Goal: Task Accomplishment & Management: Manage account settings

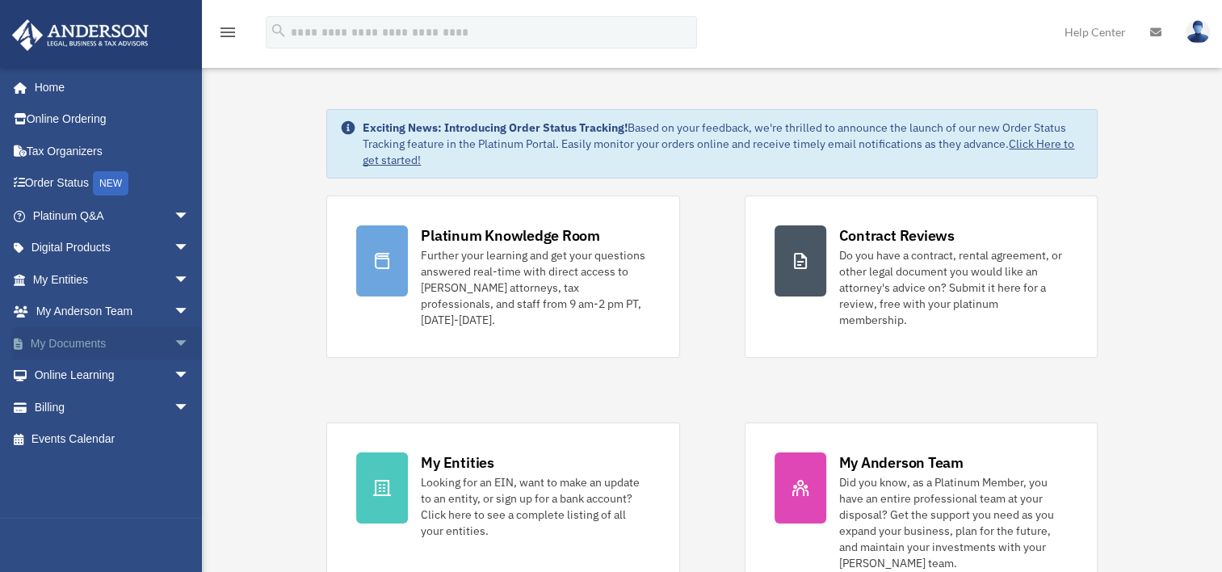
click at [93, 344] on link "My Documents arrow_drop_down" at bounding box center [112, 343] width 203 height 32
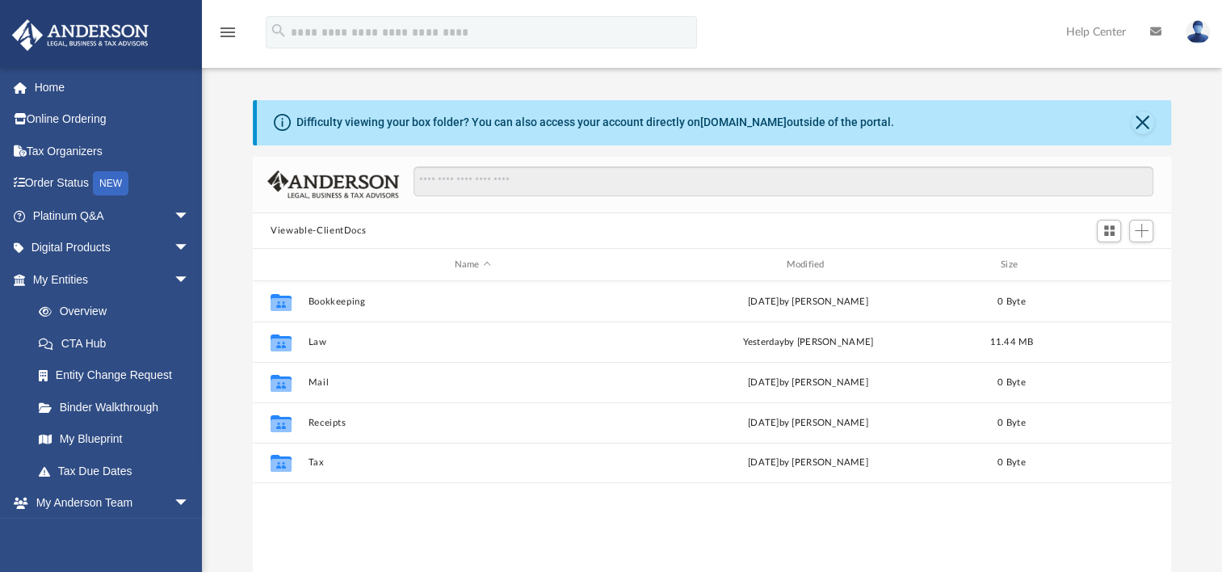
scroll to position [355, 905]
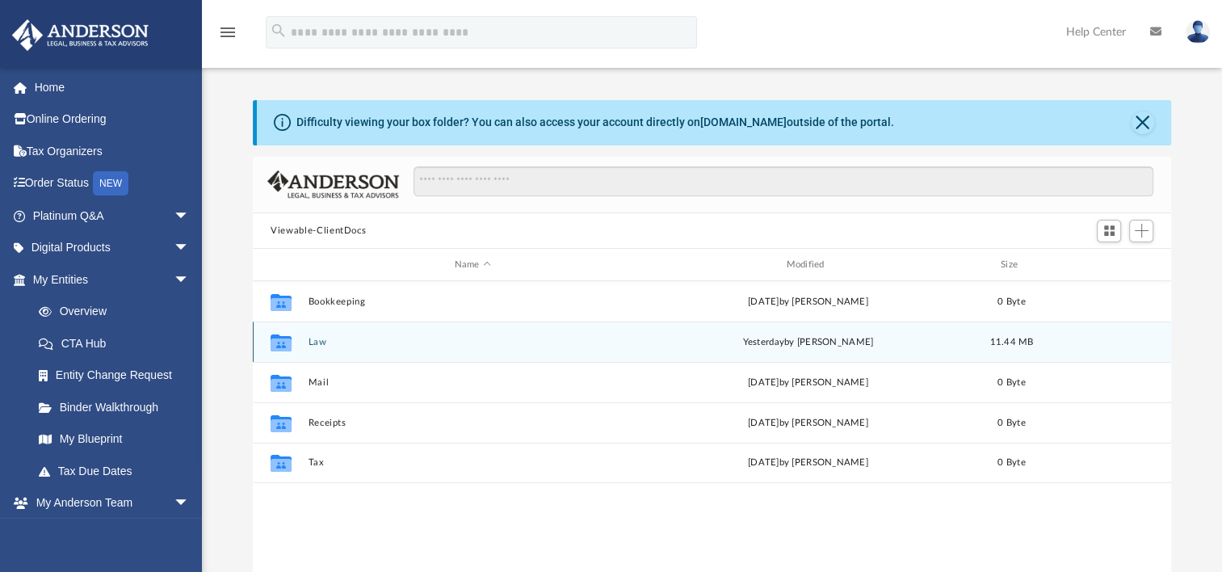
click at [323, 338] on button "Law" at bounding box center [473, 342] width 329 height 11
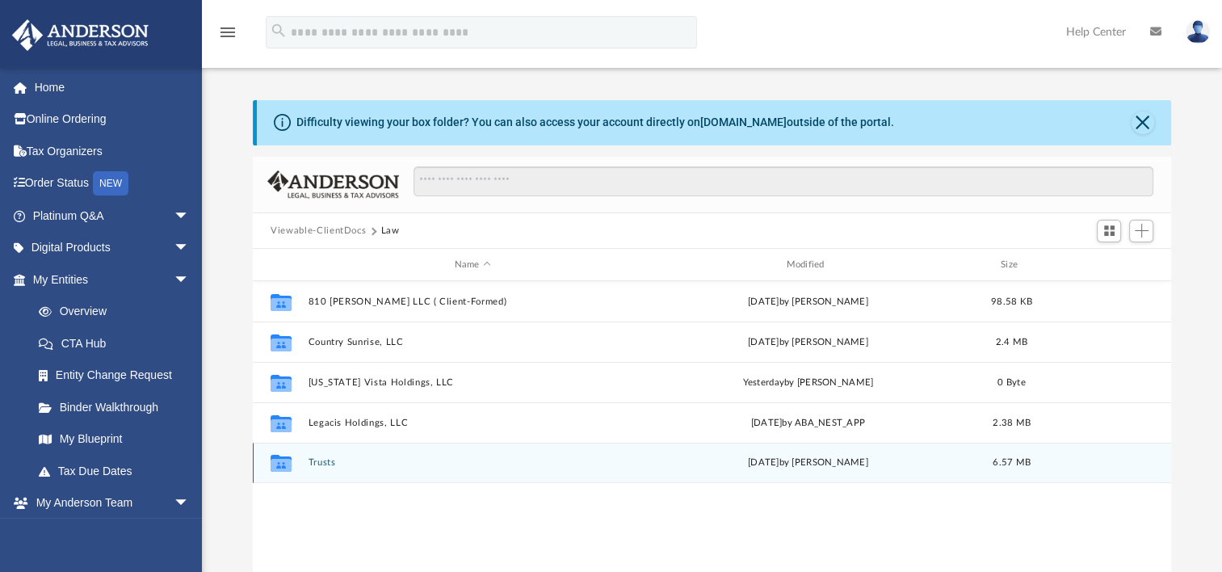
click at [322, 462] on button "Trusts" at bounding box center [473, 462] width 329 height 11
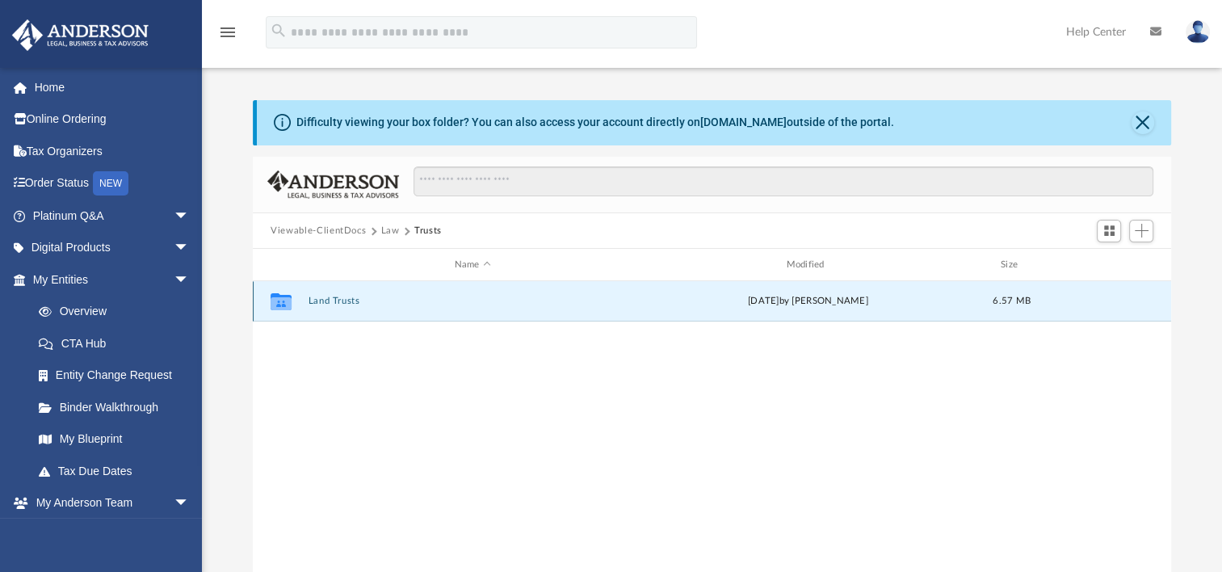
click at [344, 298] on button "Land Trusts" at bounding box center [473, 301] width 329 height 11
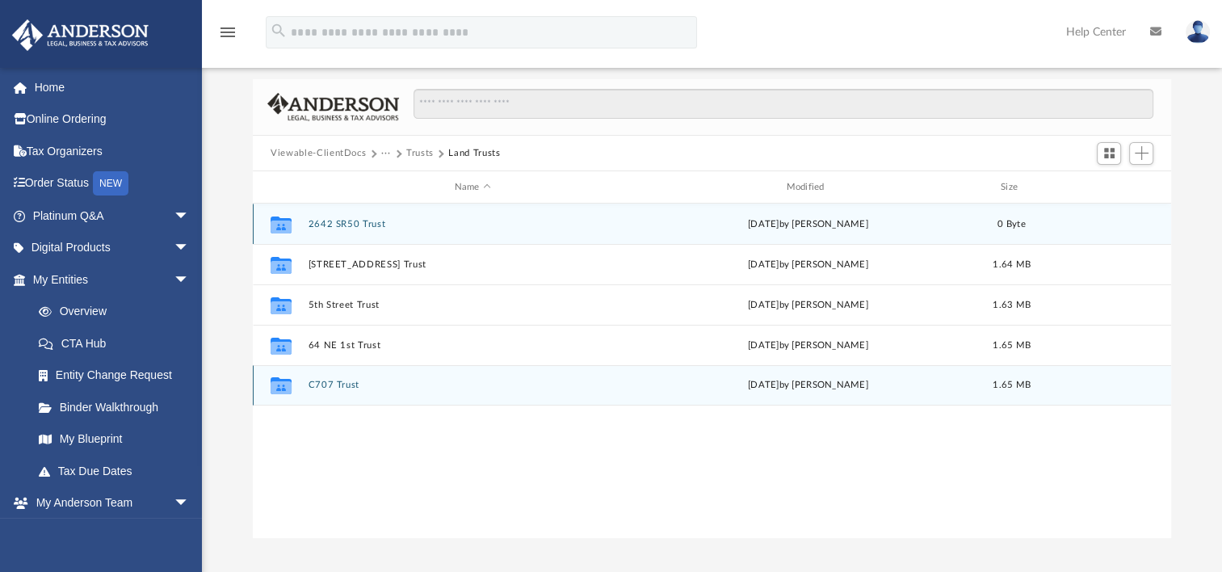
scroll to position [81, 0]
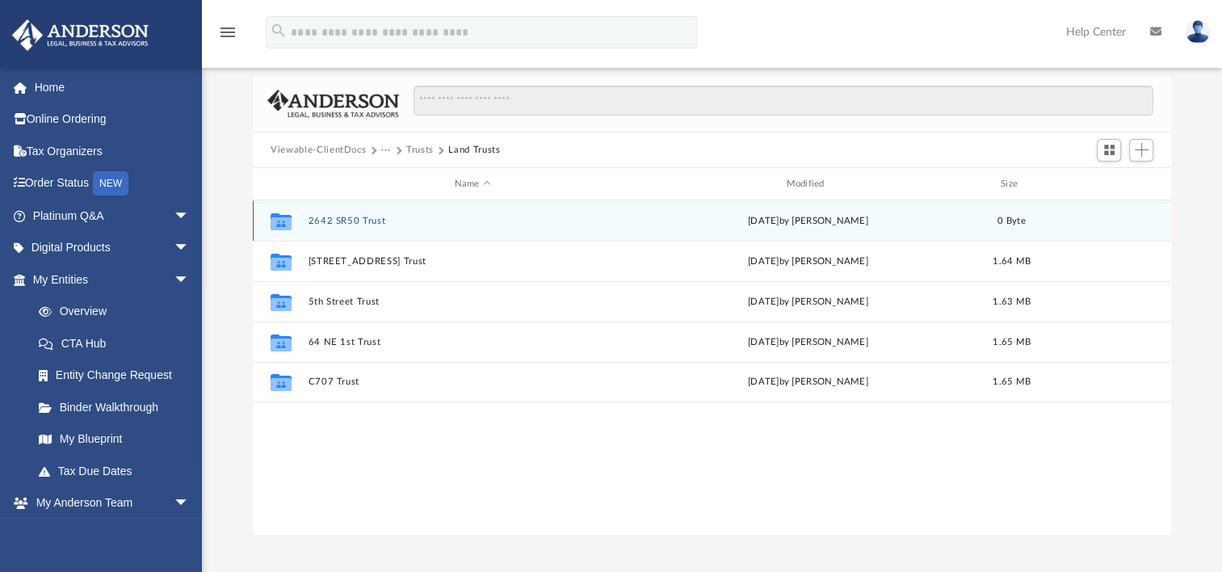
click at [358, 217] on button "2642 SR50 Trust" at bounding box center [473, 221] width 329 height 11
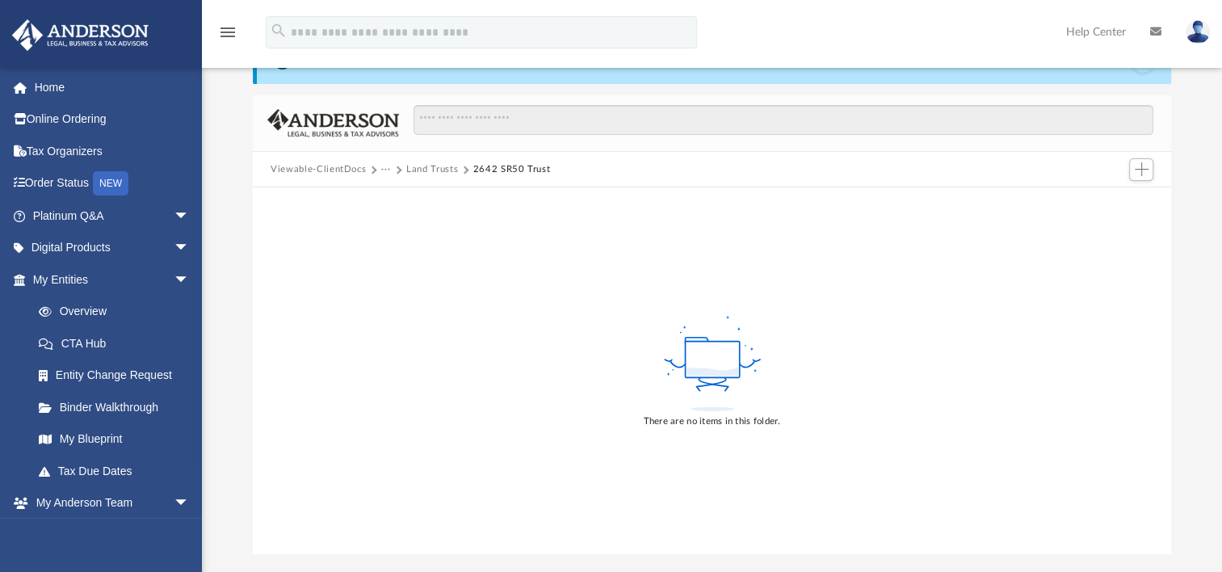
scroll to position [0, 0]
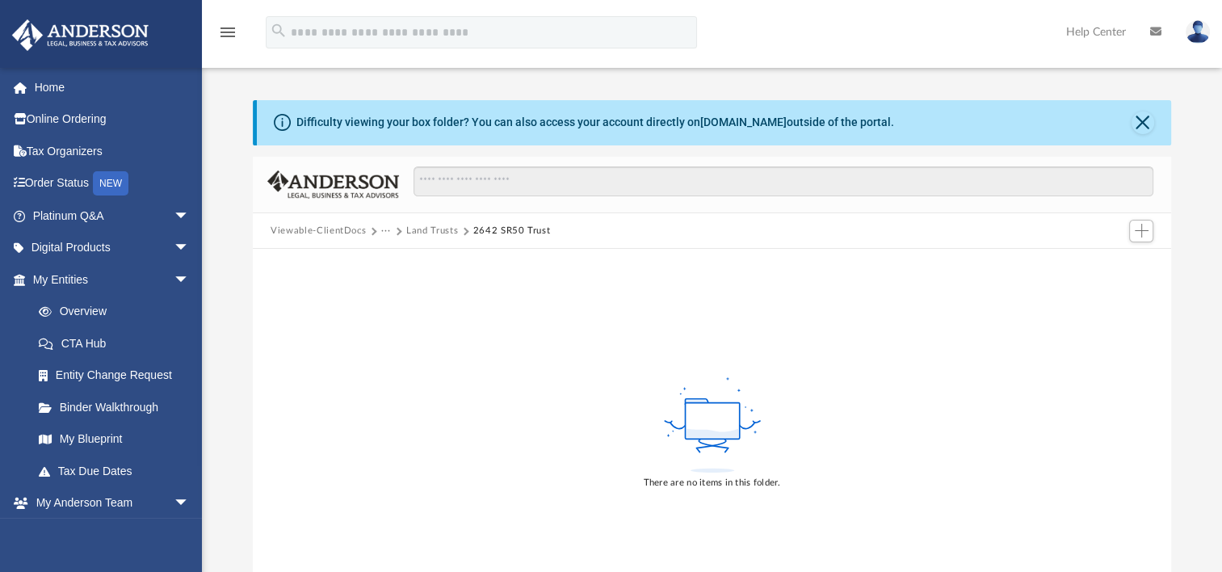
click at [717, 428] on rect at bounding box center [712, 421] width 54 height 36
click at [1145, 224] on span "Add" at bounding box center [1142, 231] width 14 height 14
click at [1108, 262] on li "Upload" at bounding box center [1119, 262] width 52 height 17
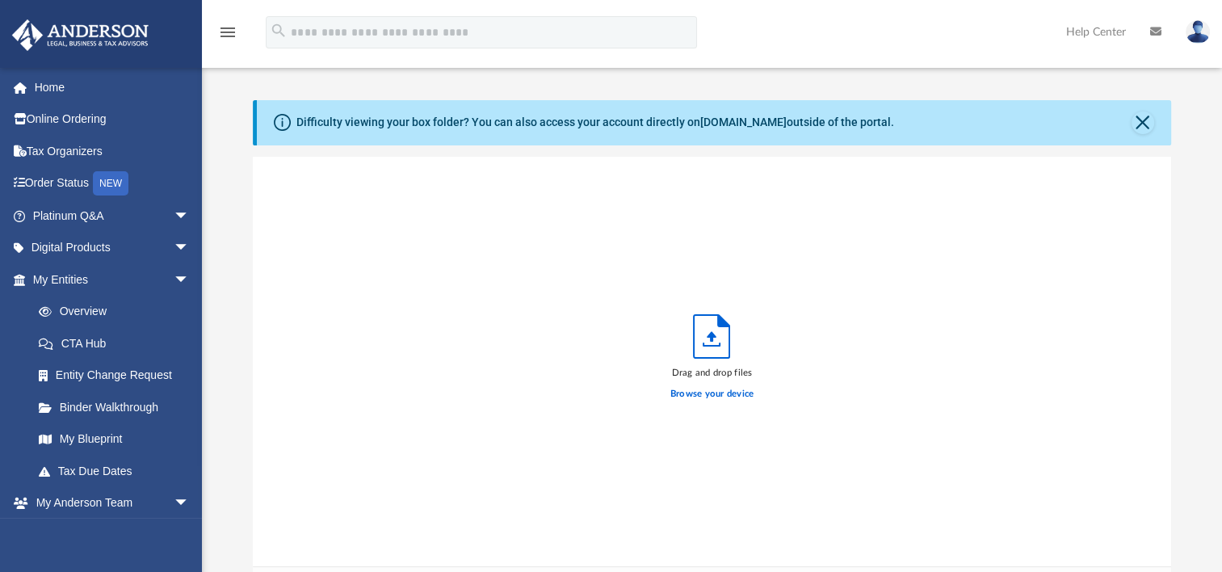
scroll to position [397, 905]
click at [713, 388] on label "Browse your device" at bounding box center [713, 394] width 84 height 15
click at [0, 0] on input "Browse your device" at bounding box center [0, 0] width 0 height 0
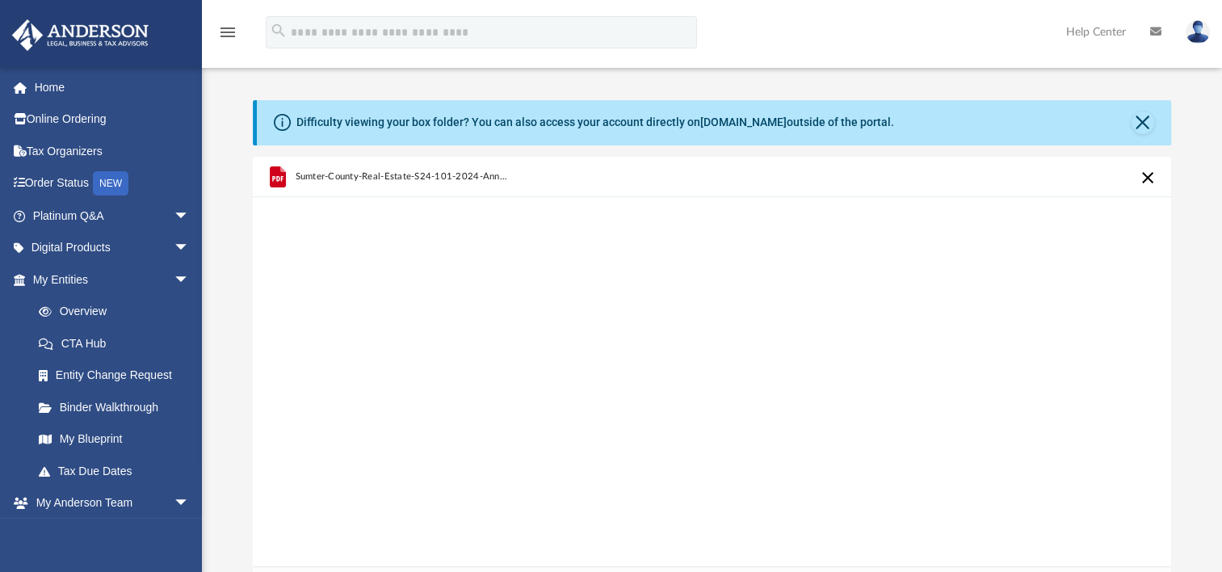
click at [1128, 120] on div "Difficulty viewing your box folder? You can also access your account directly o…" at bounding box center [714, 122] width 915 height 45
click at [1141, 119] on button "Close" at bounding box center [1143, 122] width 23 height 23
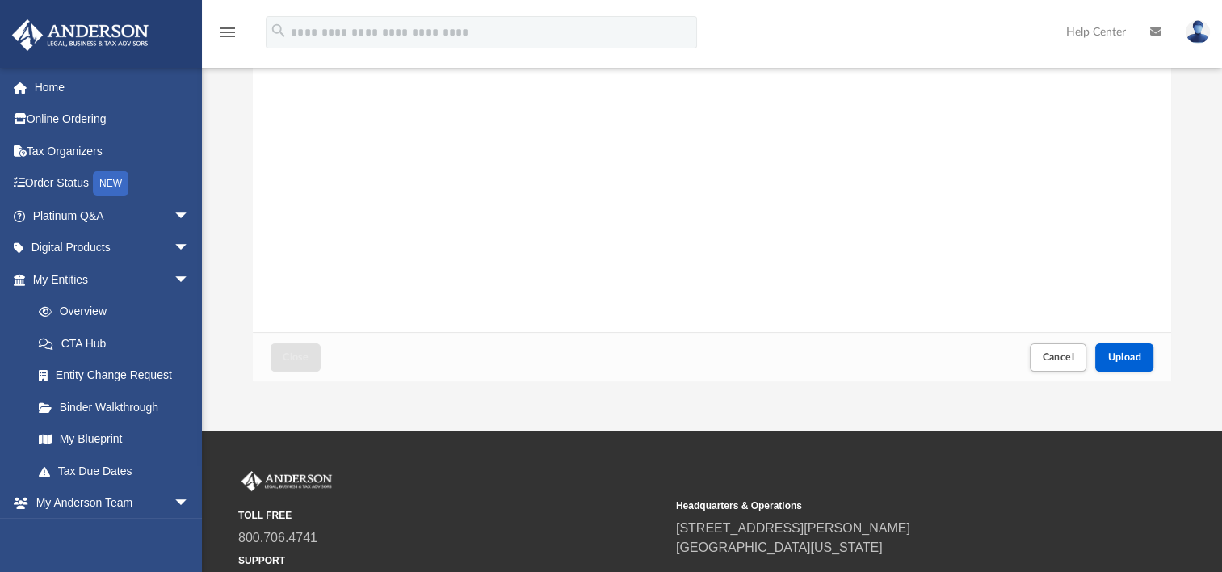
scroll to position [181, 0]
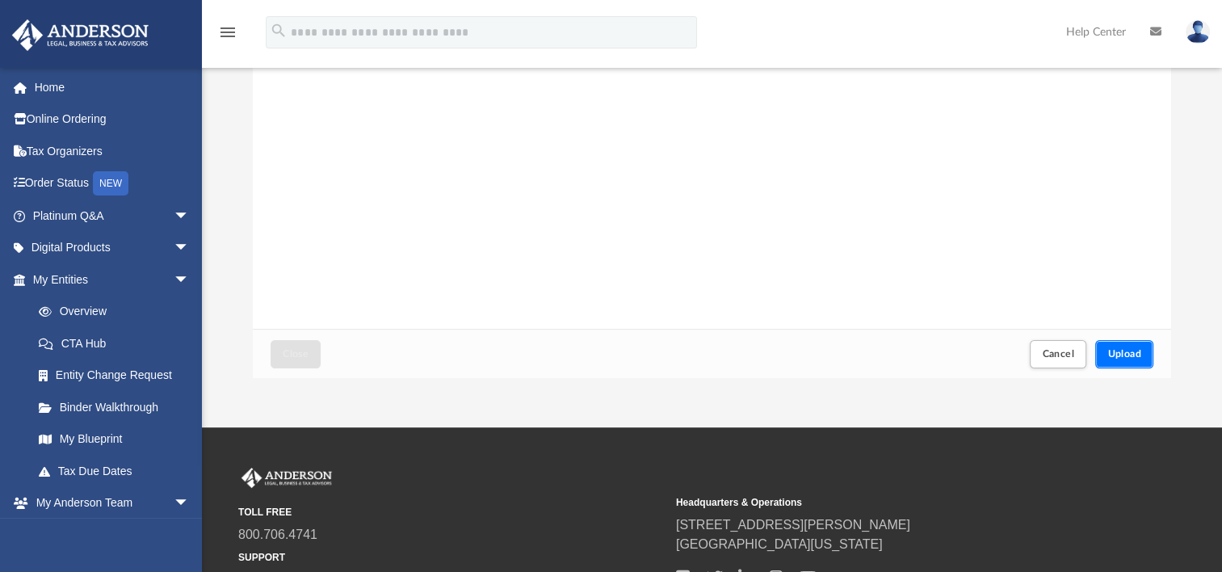
click at [1131, 349] on span "Upload" at bounding box center [1125, 354] width 34 height 10
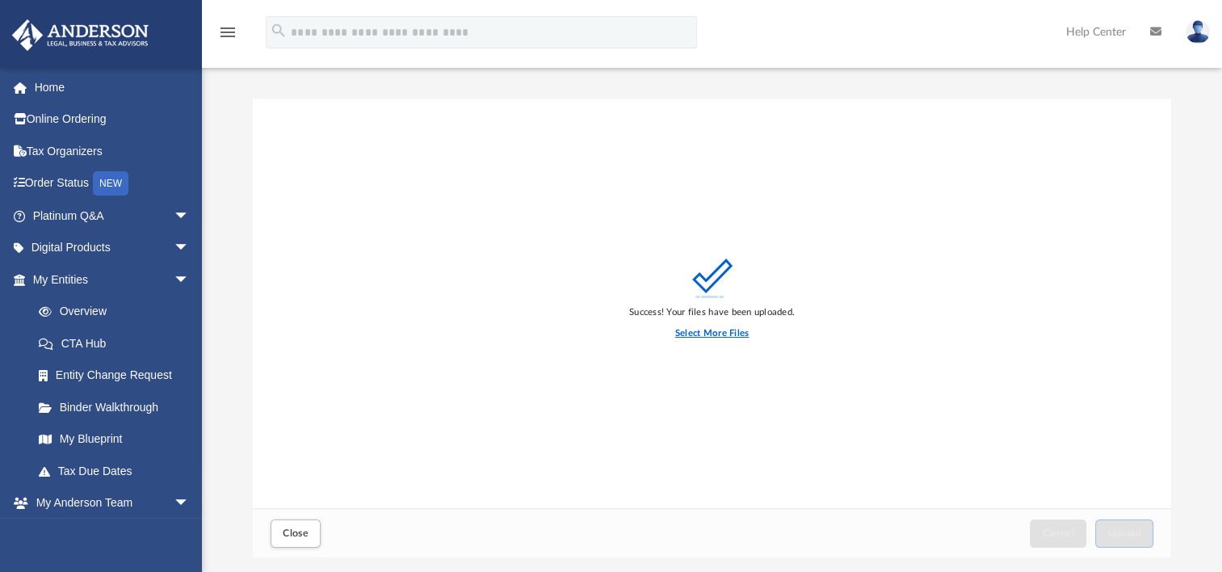
scroll to position [0, 0]
click at [712, 331] on label "Select More Files" at bounding box center [712, 335] width 74 height 15
click at [0, 0] on input "Select More Files" at bounding box center [0, 0] width 0 height 0
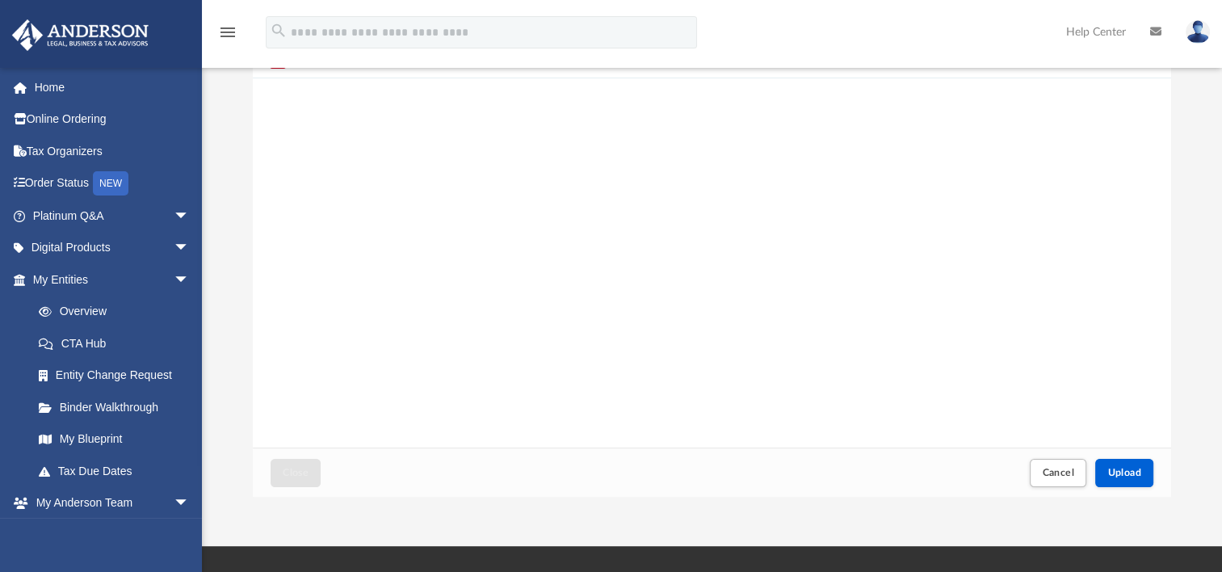
scroll to position [202, 0]
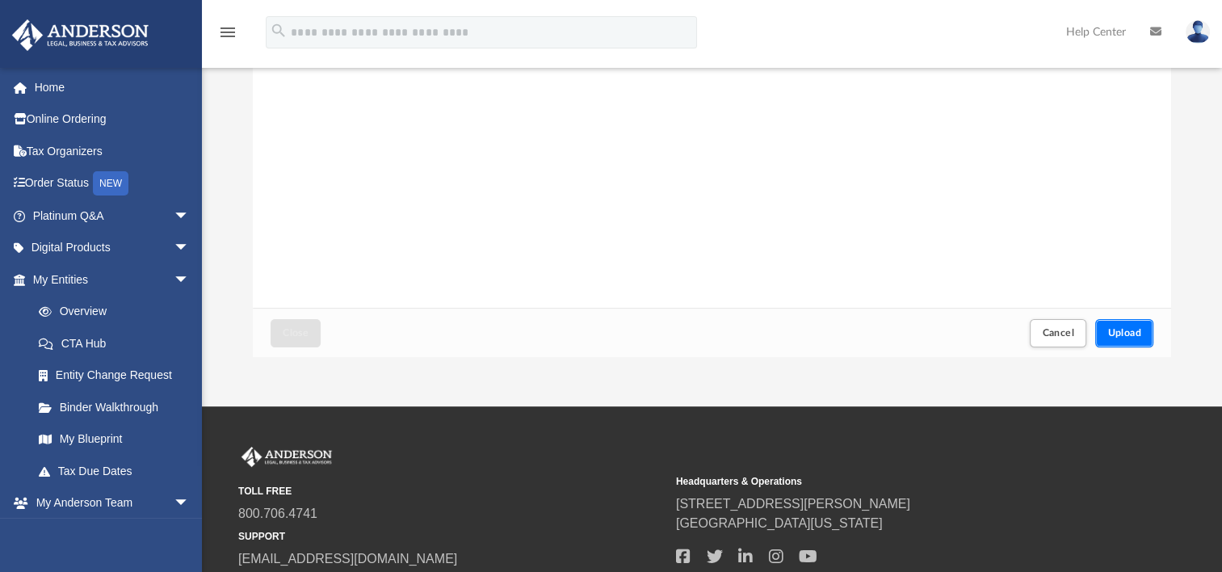
click at [1121, 326] on button "Upload" at bounding box center [1124, 333] width 58 height 28
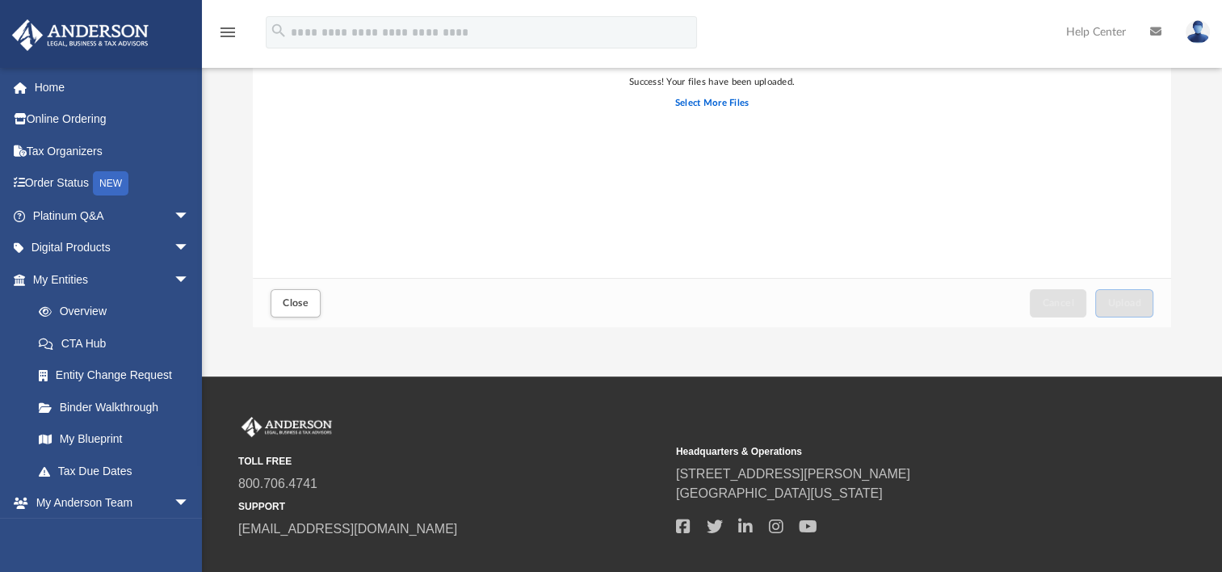
scroll to position [222, 0]
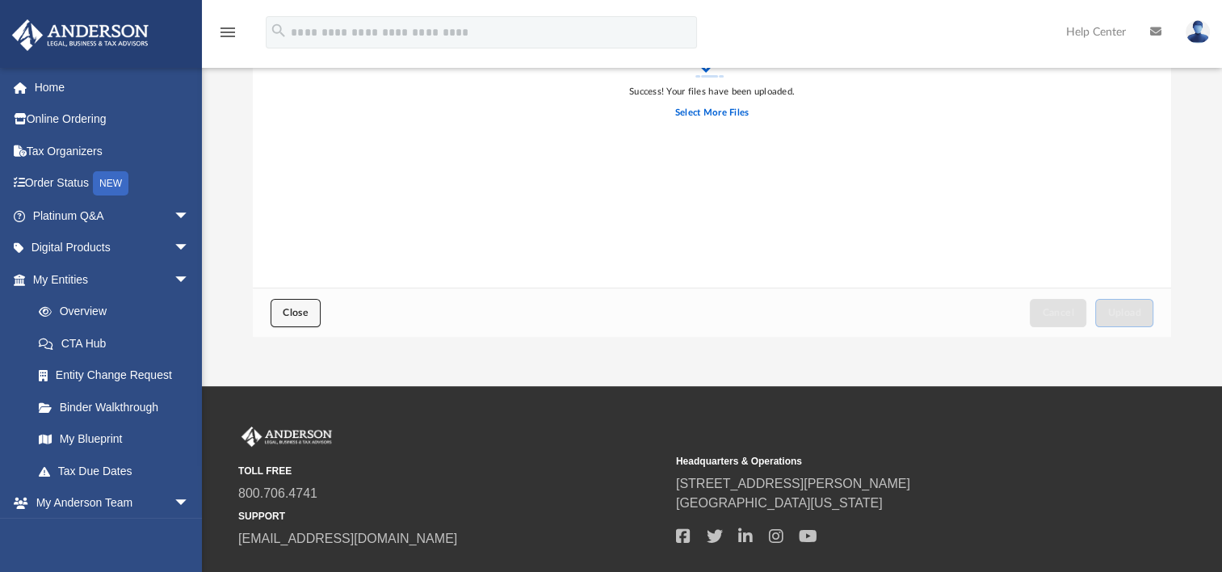
click at [291, 309] on span "Close" at bounding box center [296, 313] width 26 height 10
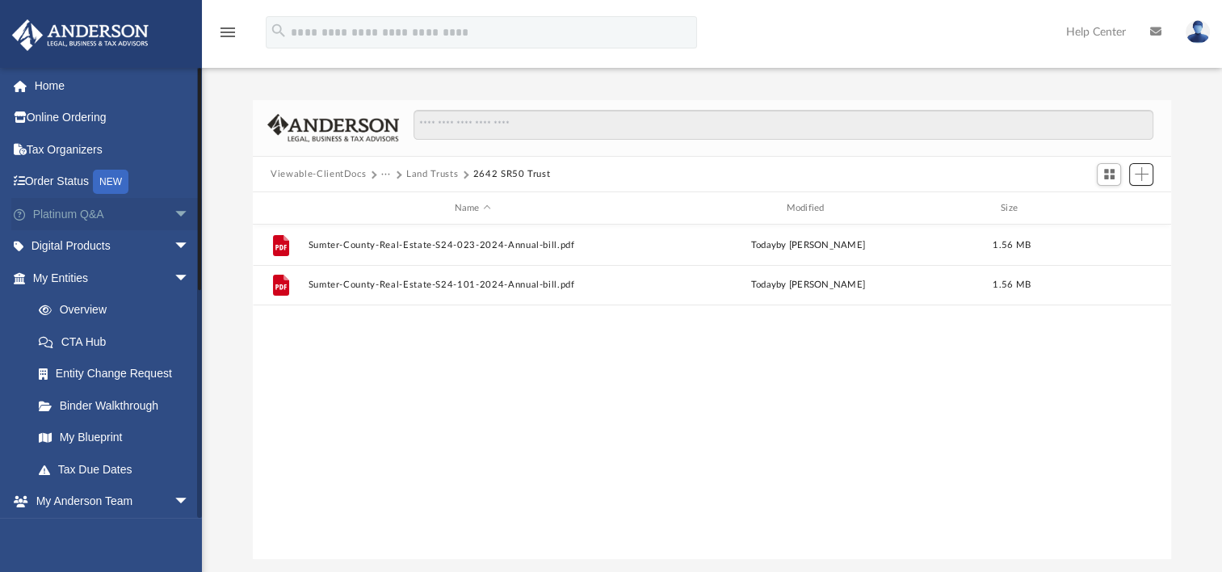
scroll to position [0, 0]
click at [174, 213] on span "arrow_drop_down" at bounding box center [190, 216] width 32 height 33
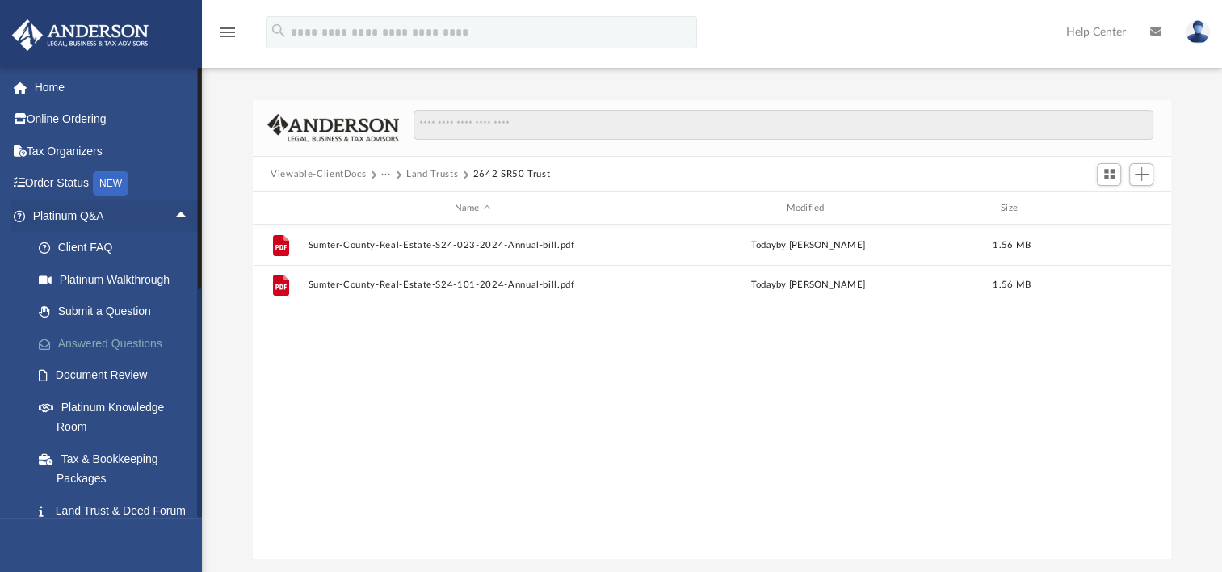
click at [139, 336] on link "Answered Questions" at bounding box center [118, 343] width 191 height 32
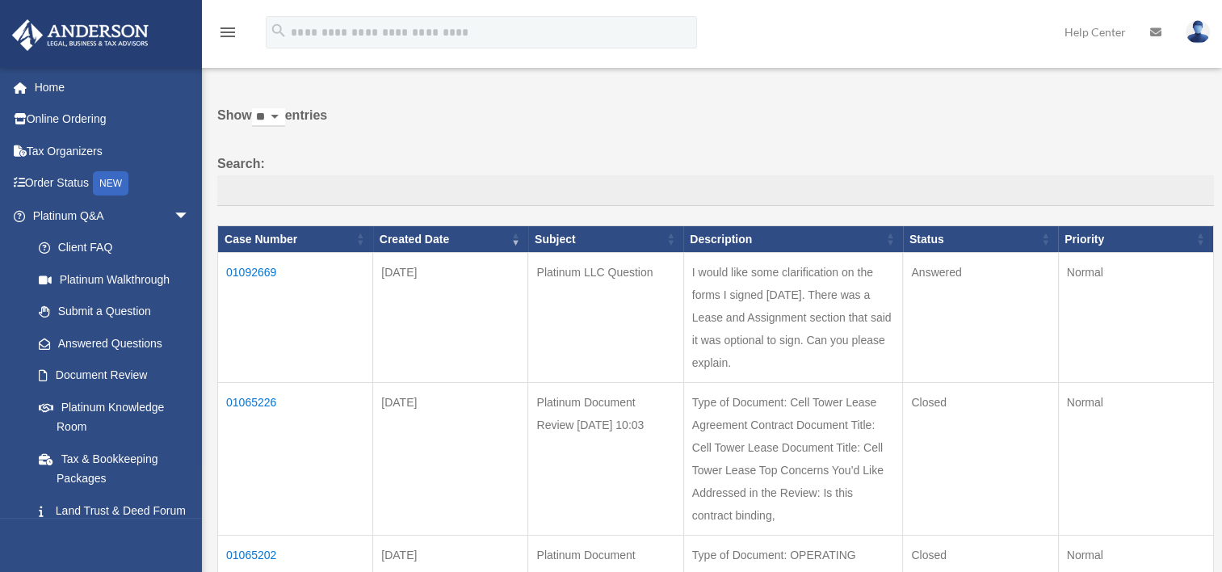
scroll to position [40, 0]
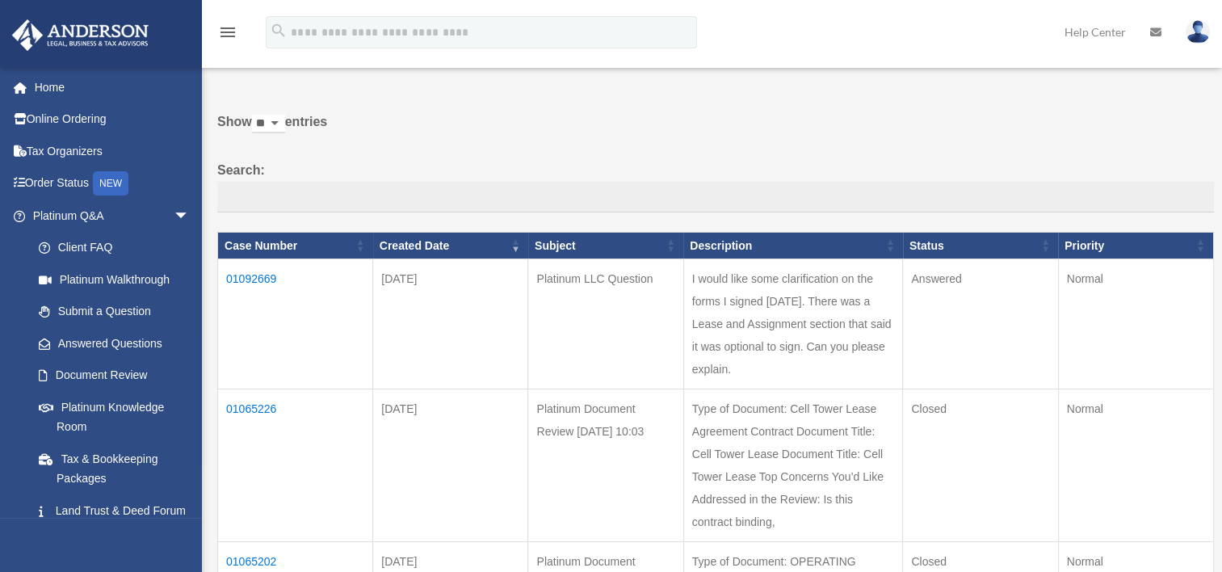
click at [260, 275] on td "01092669" at bounding box center [295, 324] width 155 height 130
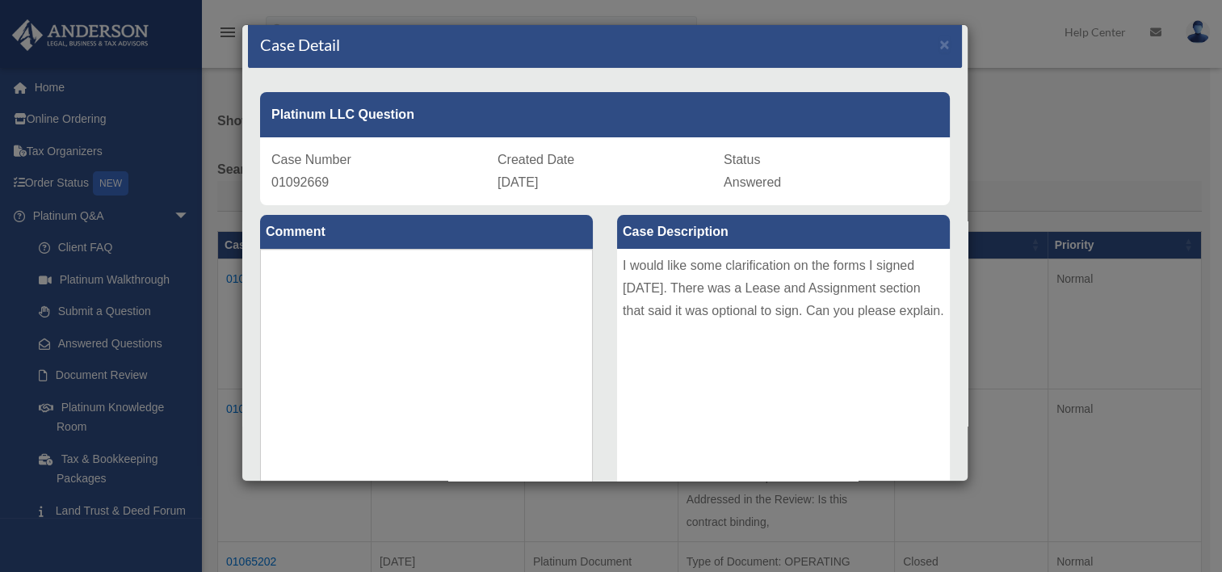
scroll to position [0, 0]
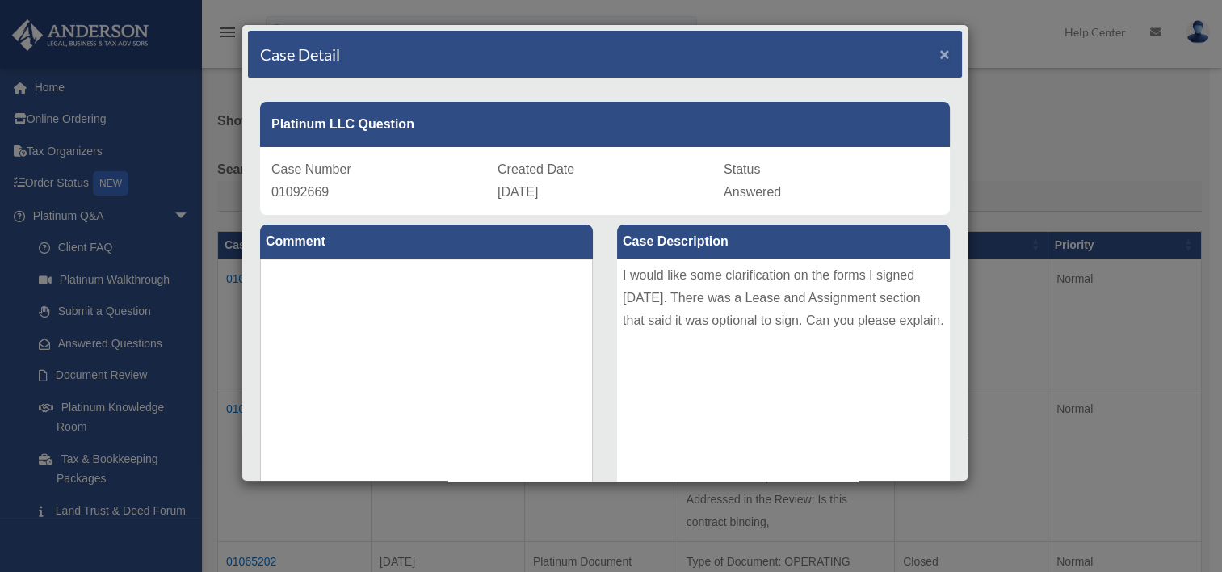
click at [940, 51] on span "×" at bounding box center [945, 53] width 11 height 19
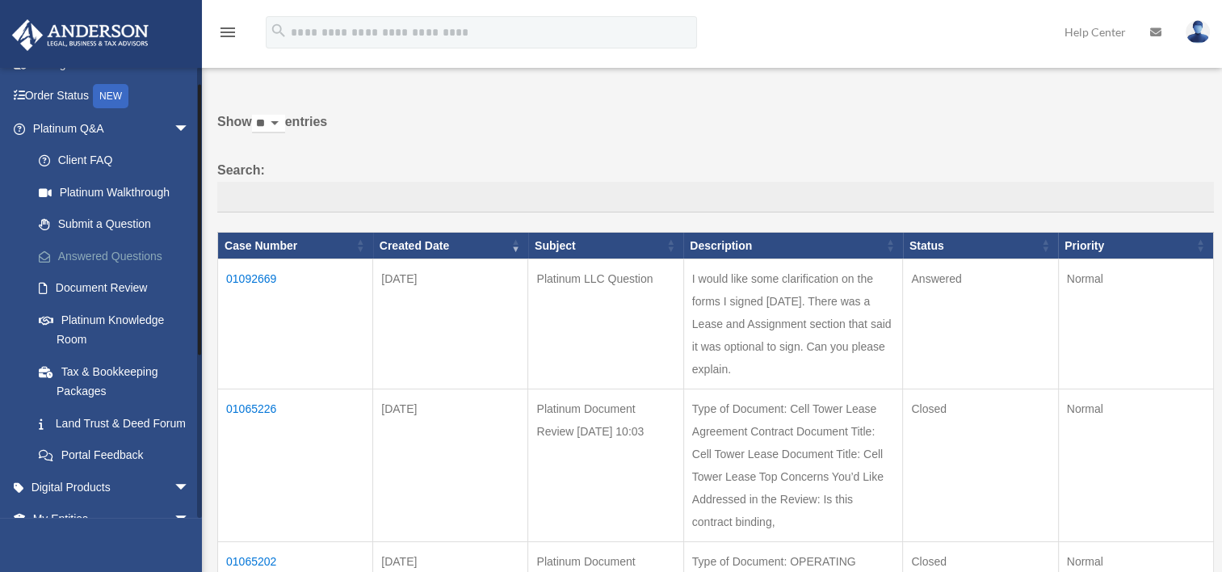
scroll to position [100, 0]
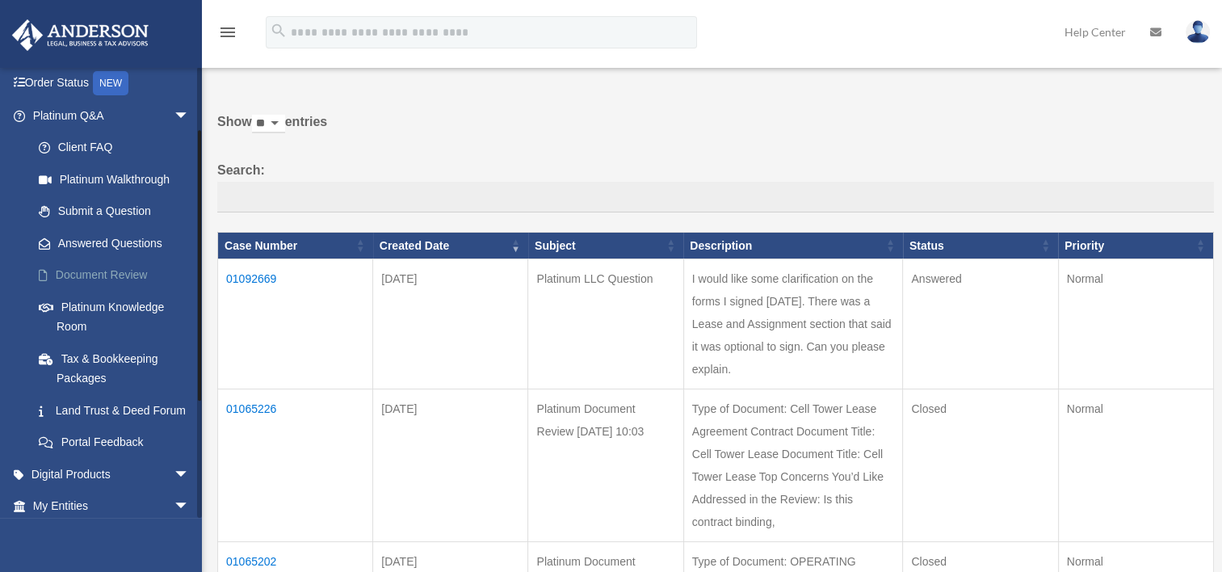
click at [107, 271] on link "Document Review" at bounding box center [118, 275] width 191 height 32
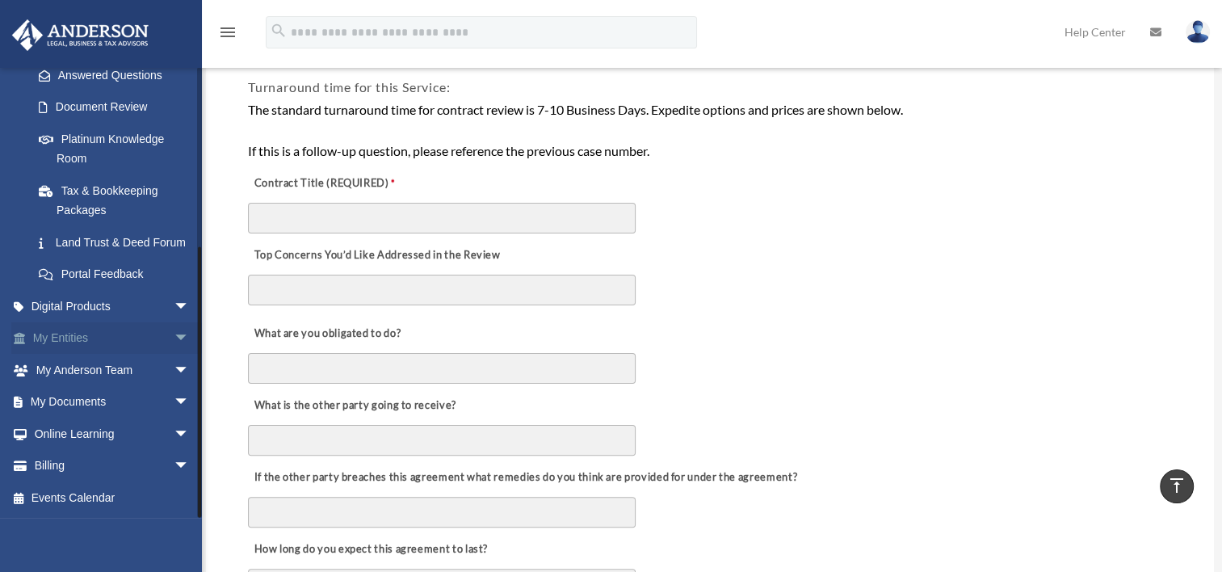
scroll to position [287, 0]
click at [74, 334] on link "My Entities arrow_drop_down" at bounding box center [112, 338] width 203 height 32
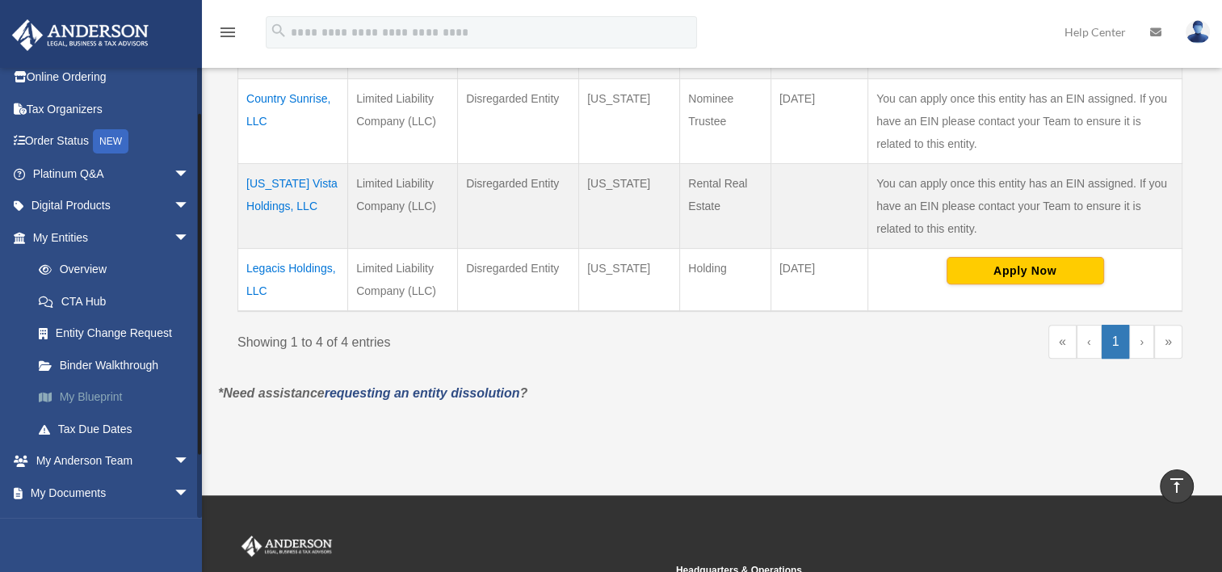
scroll to position [132, 0]
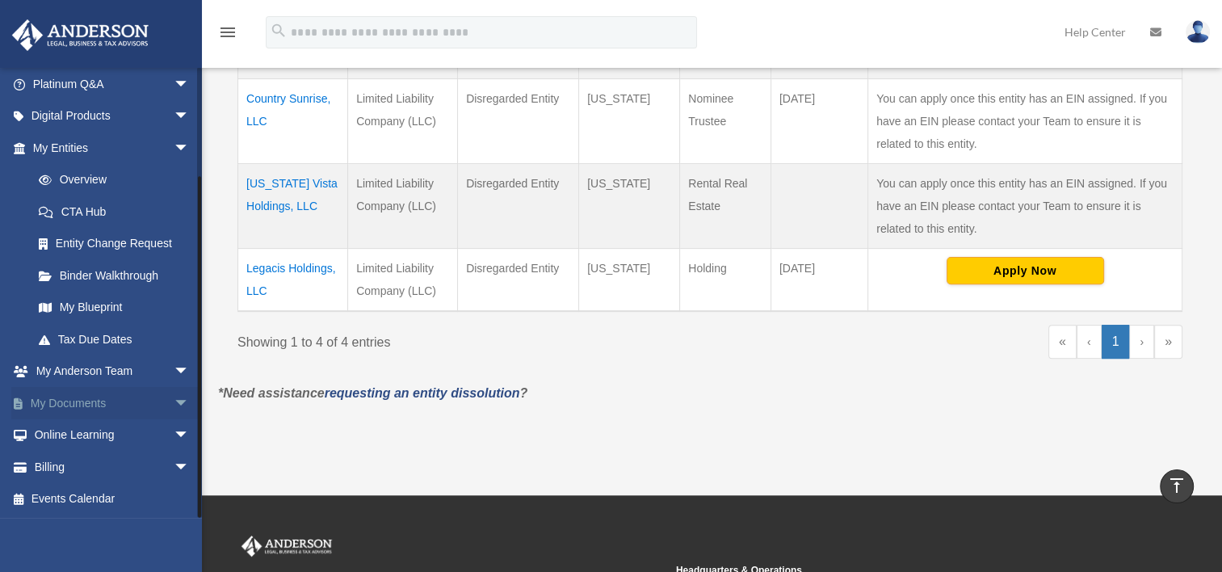
click at [80, 398] on link "My Documents arrow_drop_down" at bounding box center [112, 403] width 203 height 32
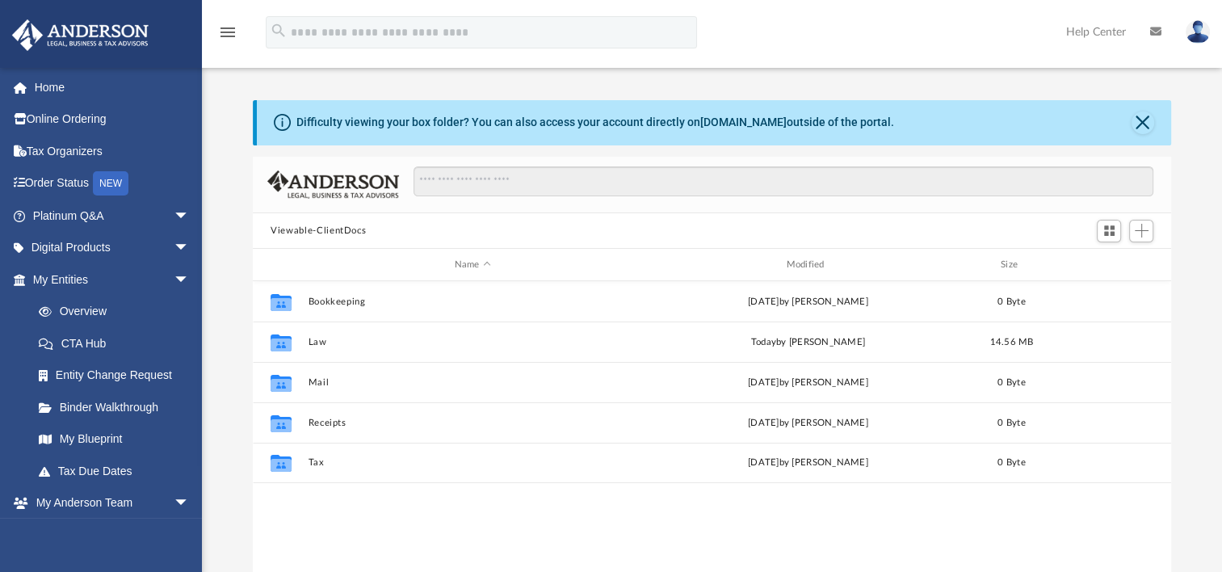
scroll to position [355, 905]
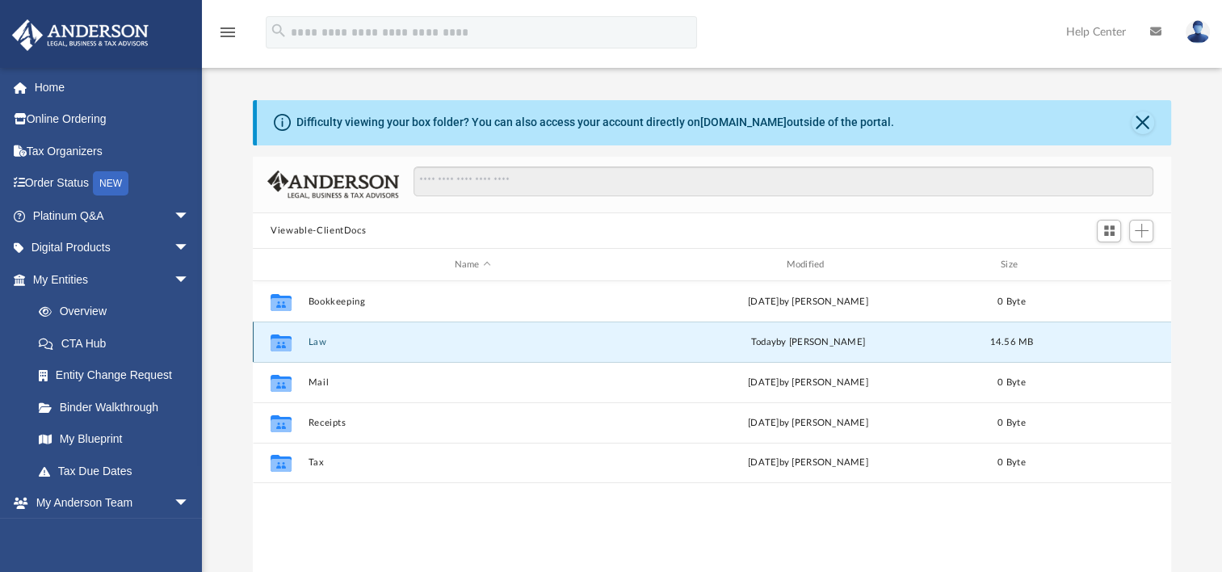
click at [324, 343] on button "Law" at bounding box center [473, 342] width 329 height 11
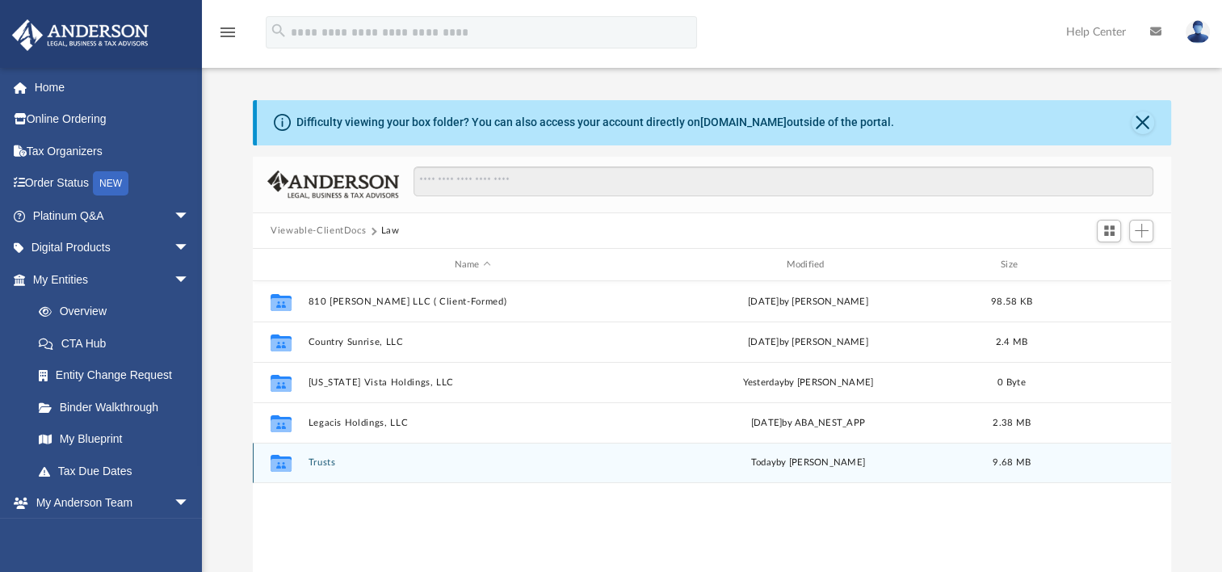
click at [327, 458] on button "Trusts" at bounding box center [473, 462] width 329 height 11
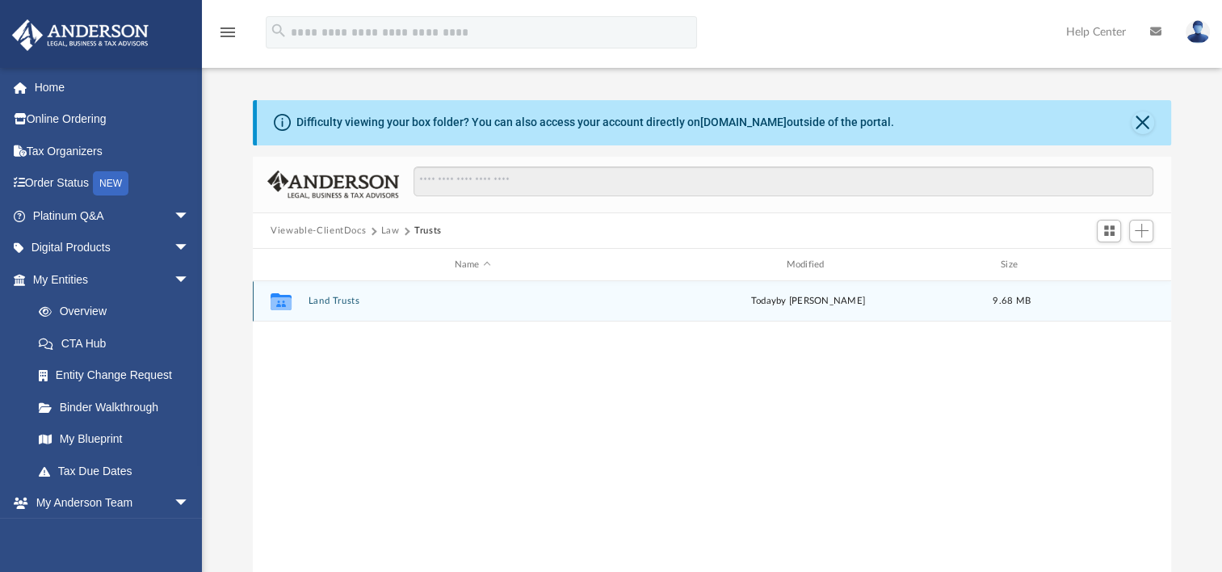
click at [344, 298] on button "Land Trusts" at bounding box center [473, 301] width 329 height 11
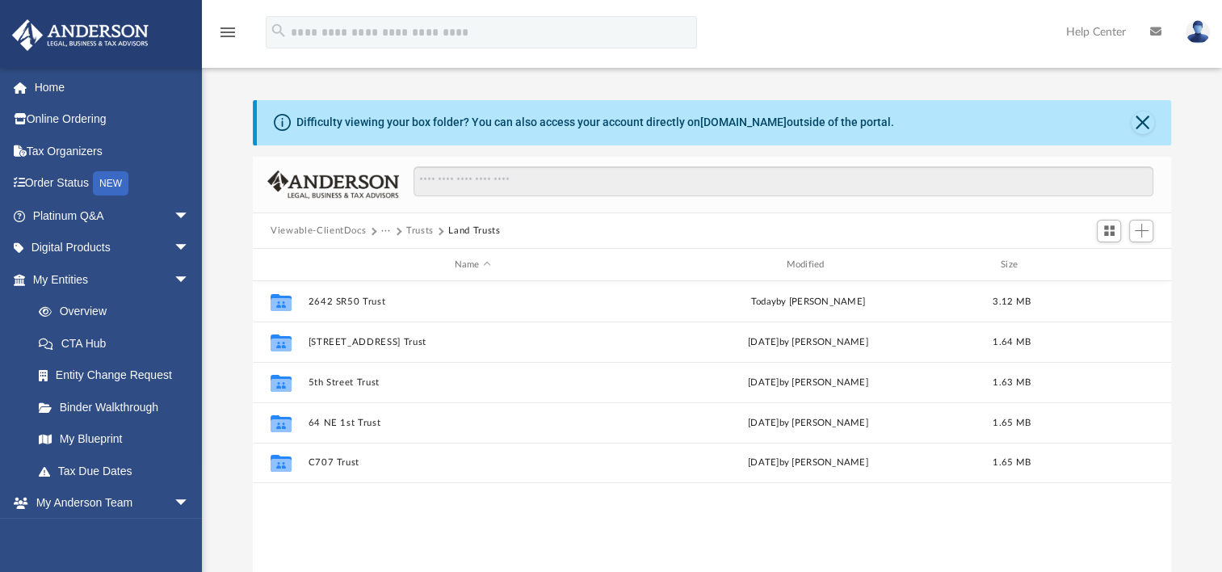
click at [313, 225] on button "Viewable-ClientDocs" at bounding box center [318, 231] width 95 height 15
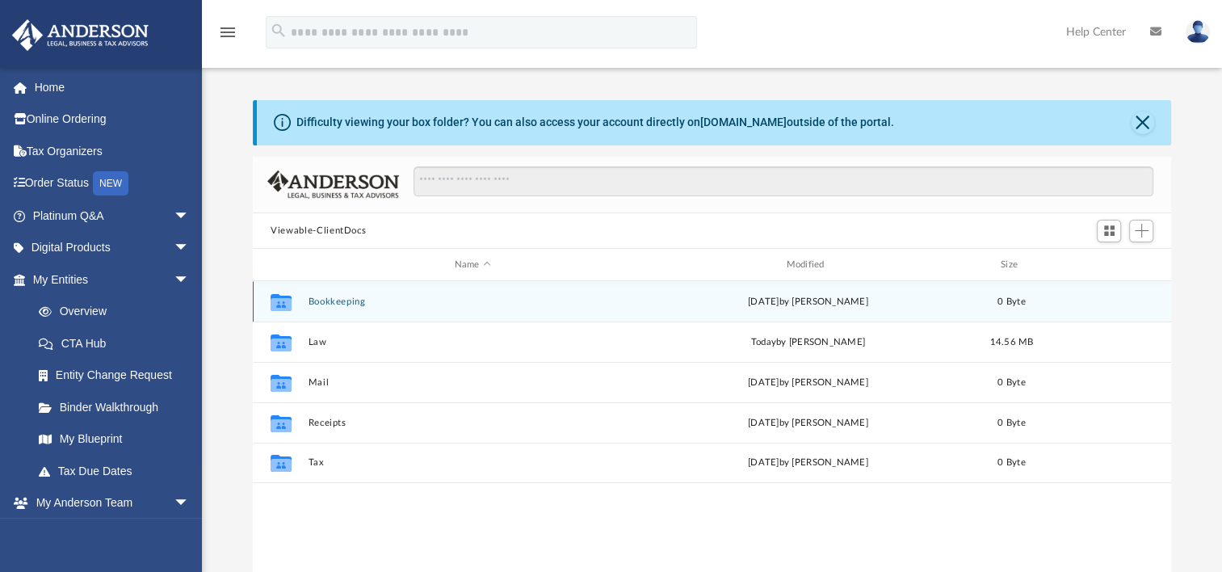
click at [344, 298] on button "Bookkeeping" at bounding box center [473, 301] width 329 height 11
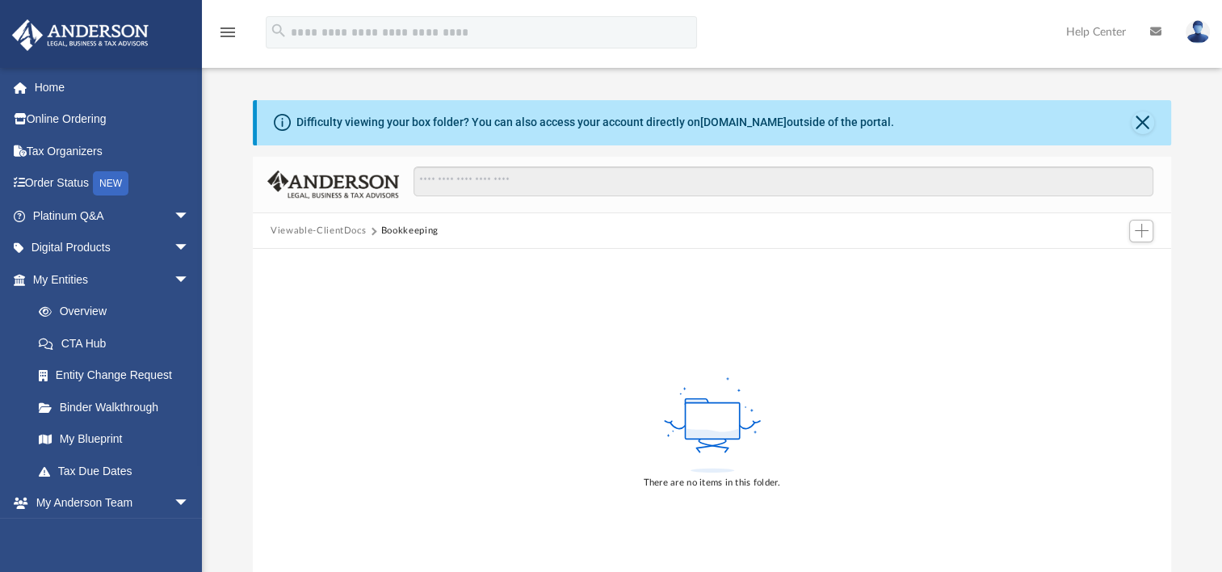
click at [318, 226] on button "Viewable-ClientDocs" at bounding box center [318, 231] width 95 height 15
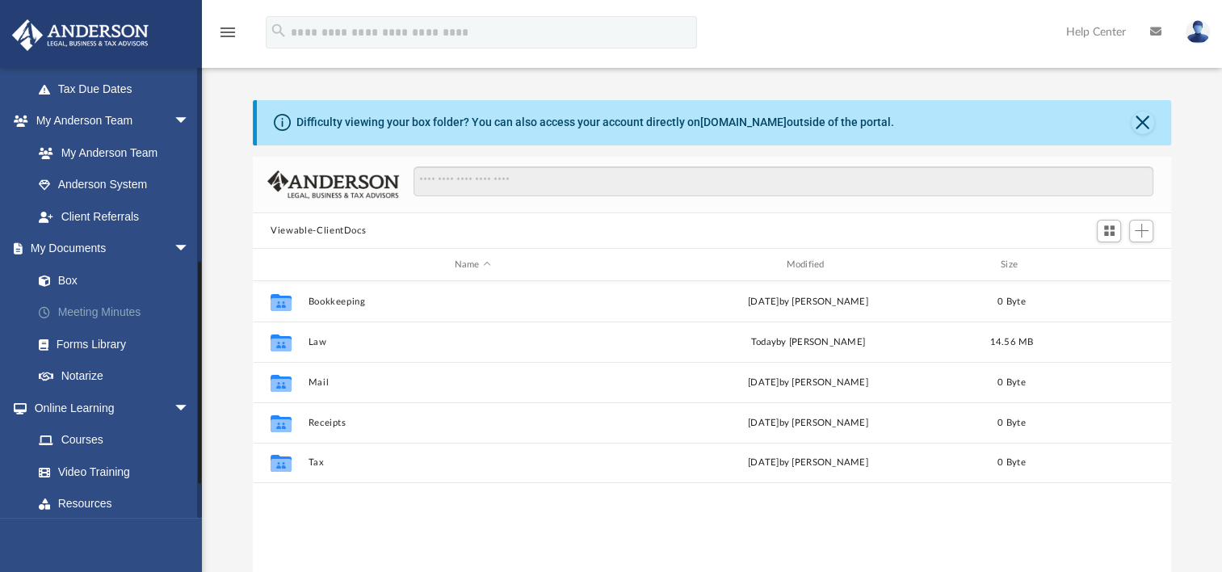
scroll to position [384, 0]
click at [64, 278] on link "Box" at bounding box center [118, 279] width 191 height 32
click at [64, 275] on link "Box" at bounding box center [118, 279] width 191 height 32
click at [99, 145] on link "My Anderson Team" at bounding box center [118, 151] width 191 height 32
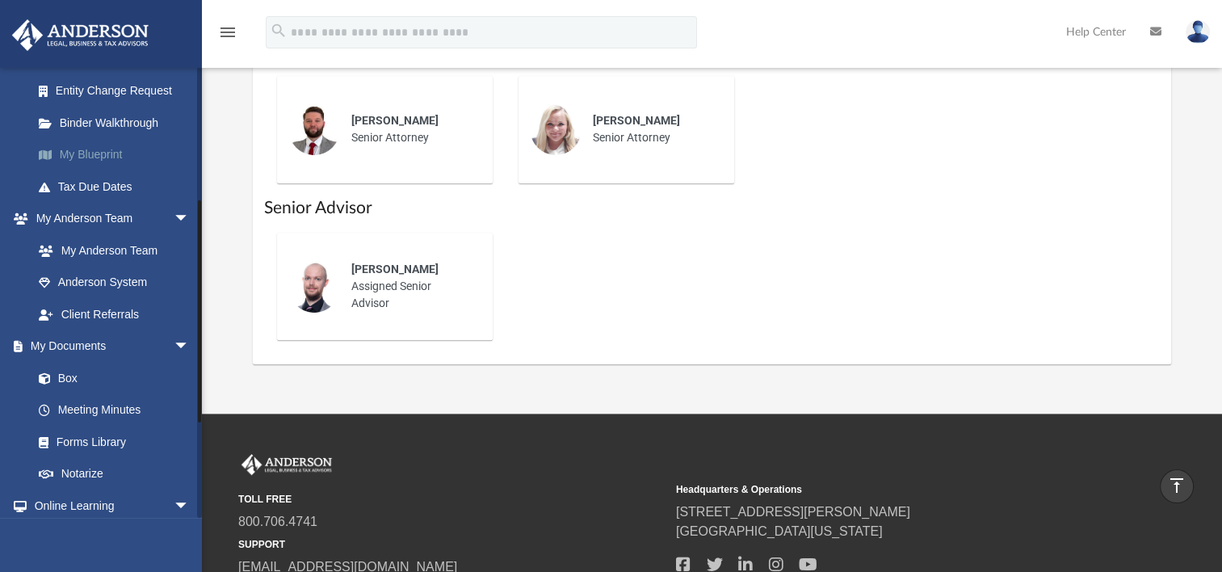
scroll to position [262, 0]
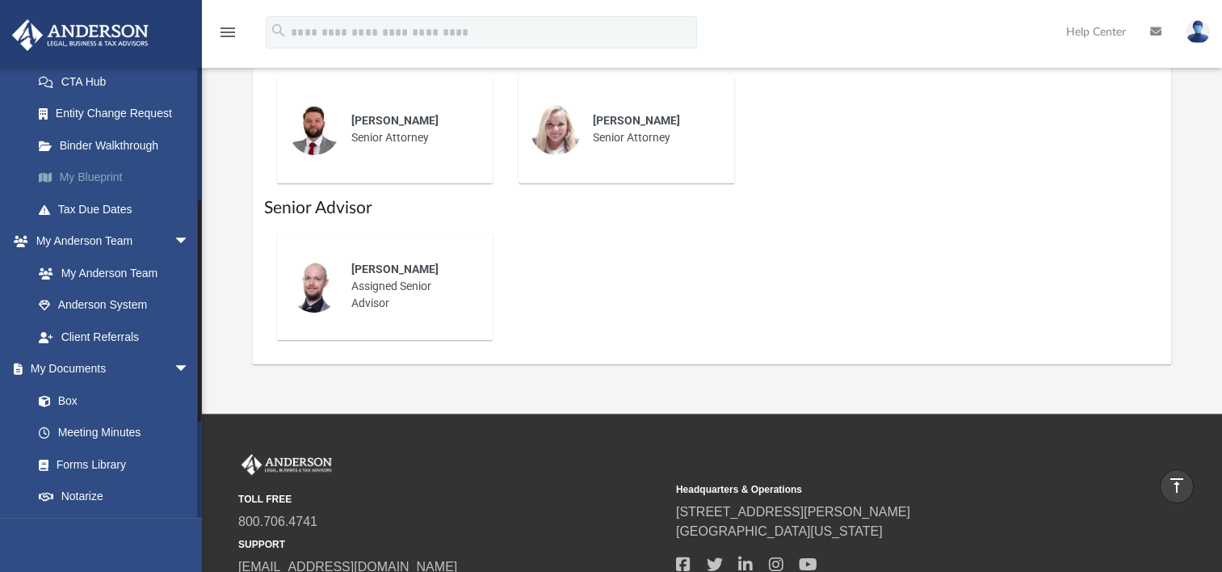
click at [101, 175] on link "My Blueprint" at bounding box center [118, 178] width 191 height 32
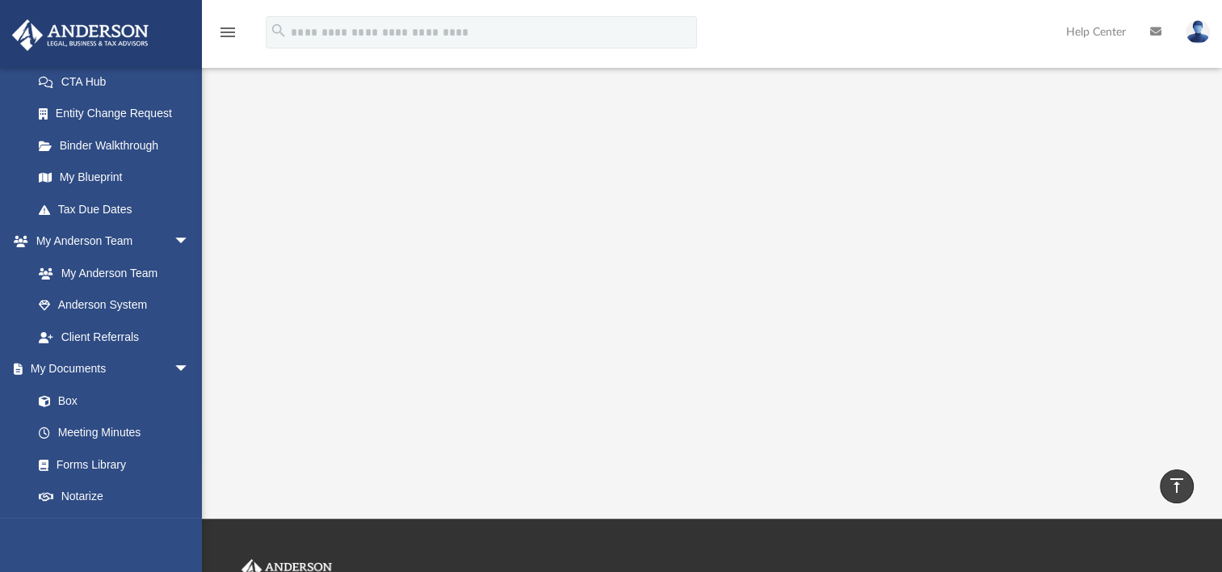
scroll to position [283, 0]
